Goal: Task Accomplishment & Management: Manage account settings

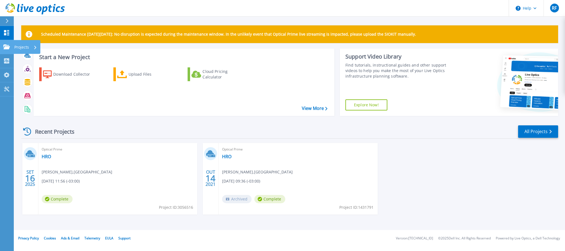
click at [3, 46] on icon at bounding box center [6, 46] width 7 height 5
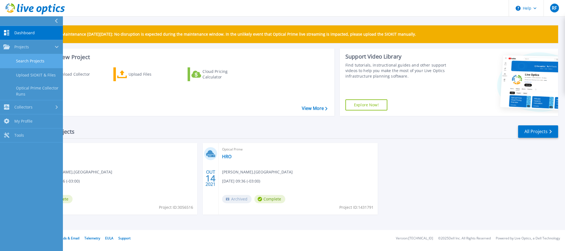
click at [23, 63] on link "Search Projects" at bounding box center [31, 61] width 63 height 14
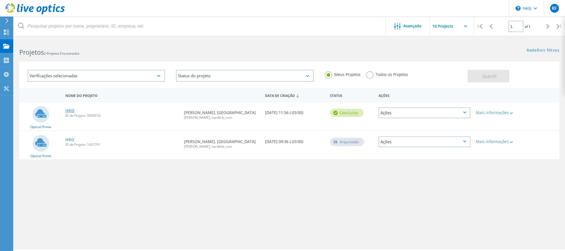
click at [69, 111] on link "HRO" at bounding box center [69, 111] width 9 height 4
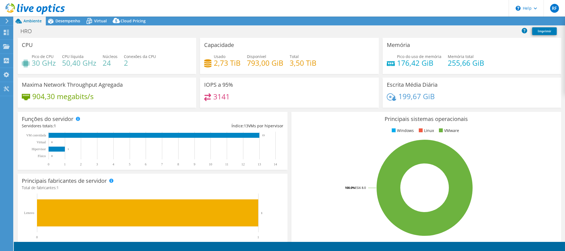
select select "USD"
click at [67, 18] on span "Desempenho" at bounding box center [67, 20] width 25 height 5
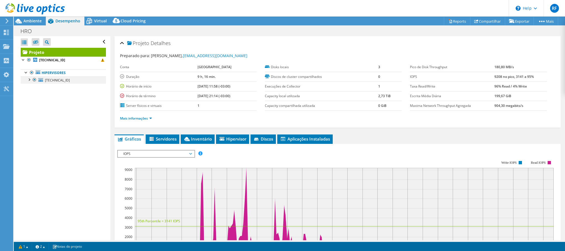
click at [29, 81] on div at bounding box center [29, 79] width 6 height 6
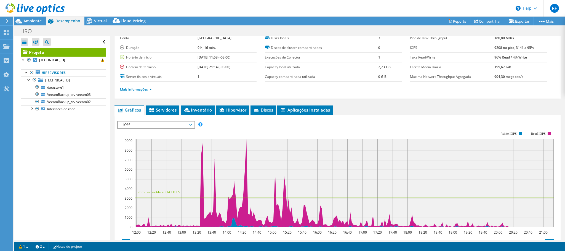
scroll to position [56, 0]
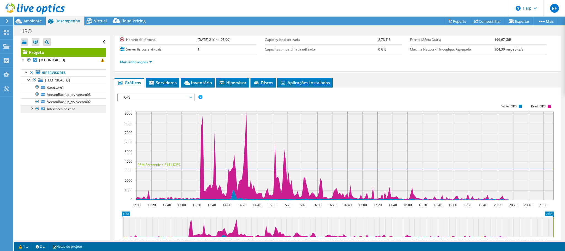
click at [28, 107] on link "Interfaces de rede" at bounding box center [63, 108] width 85 height 7
click at [30, 109] on div at bounding box center [32, 108] width 6 height 6
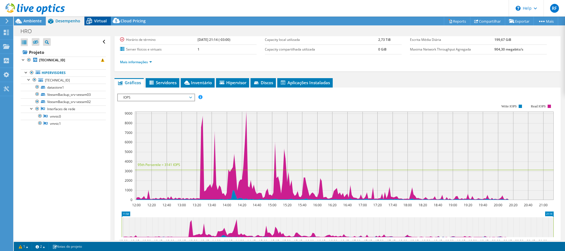
click at [95, 20] on span "Virtual" at bounding box center [100, 20] width 13 height 5
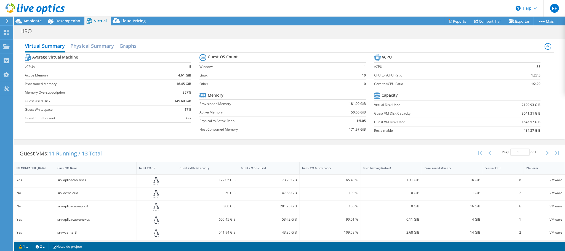
scroll to position [0, 0]
click at [138, 18] on div "Cloud Pricing" at bounding box center [130, 21] width 39 height 9
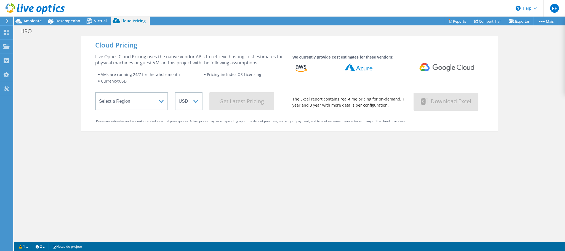
click at [8, 19] on icon at bounding box center [7, 20] width 4 height 5
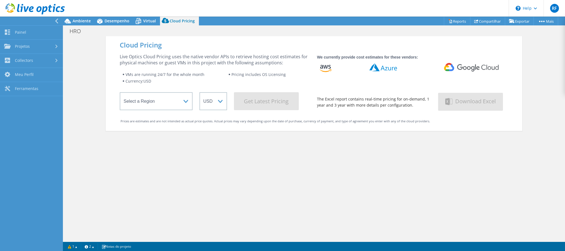
drag, startPoint x: 238, startPoint y: 174, endPoint x: 258, endPoint y: 166, distance: 20.7
click at [239, 174] on div "Cloud Pricing Live Optics Cloud Pricing uses the native vendor APIs to retrieve…" at bounding box center [314, 161] width 417 height 251
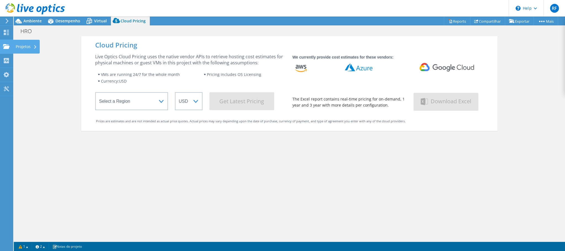
click at [4, 49] on div at bounding box center [6, 47] width 7 height 6
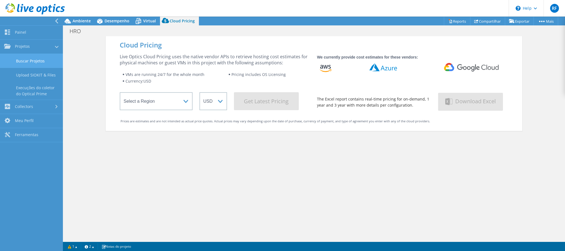
click at [37, 62] on link "Buscar Projetos" at bounding box center [31, 61] width 63 height 14
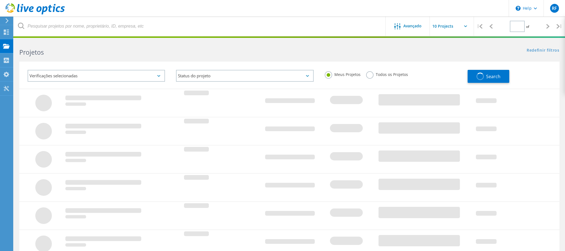
type input "1"
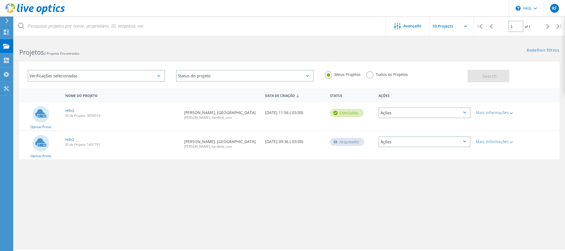
click at [390, 113] on div "Ações" at bounding box center [425, 112] width 92 height 11
click at [313, 206] on div "Nome do Projeto Data de Criação Status Ações Optical Prime HRO ID de Projeto: 3…" at bounding box center [289, 160] width 540 height 143
click at [403, 111] on div "Ações" at bounding box center [425, 112] width 92 height 11
click at [402, 126] on div "Apagar" at bounding box center [424, 125] width 91 height 9
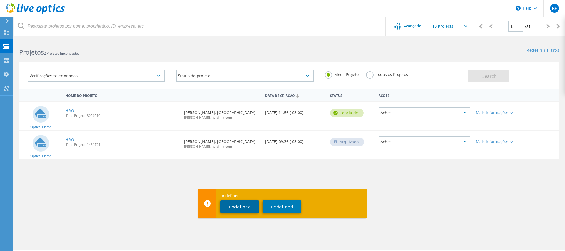
click at [246, 208] on button "undefined" at bounding box center [239, 206] width 39 height 12
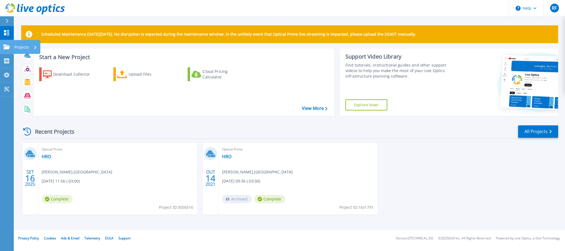
click at [7, 47] on icon at bounding box center [6, 46] width 7 height 5
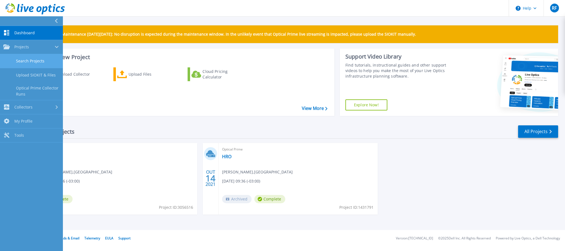
click at [22, 61] on link "Search Projects" at bounding box center [31, 61] width 63 height 14
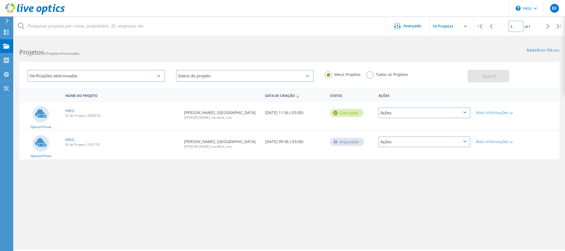
click at [394, 112] on div "Ações" at bounding box center [425, 112] width 92 height 11
click at [398, 124] on div "Apagar" at bounding box center [424, 125] width 91 height 9
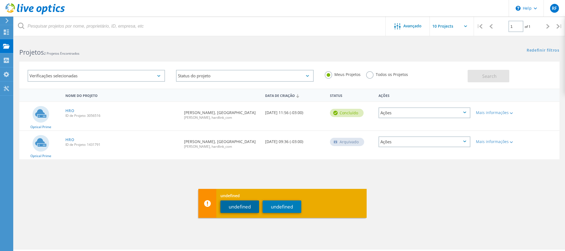
click at [244, 207] on button "undefined" at bounding box center [239, 206] width 39 height 12
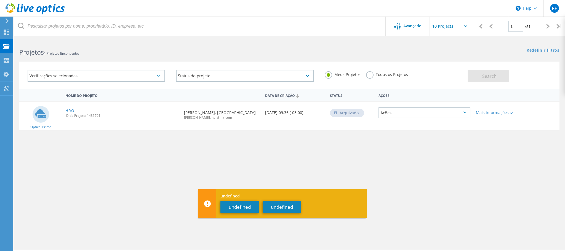
click at [366, 165] on div "Nome do Projeto Data de Criação Status Ações Optical Prime HRO ID de Projeto: 1…" at bounding box center [289, 160] width 540 height 143
